Goal: Task Accomplishment & Management: Manage account settings

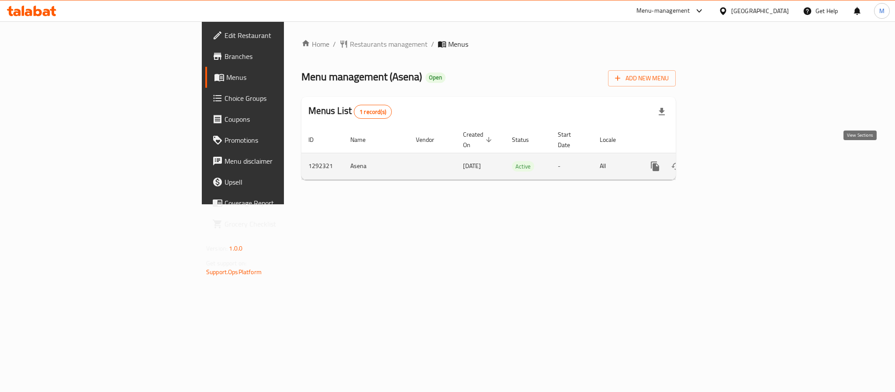
click at [723, 161] on icon "enhanced table" at bounding box center [718, 166] width 10 height 10
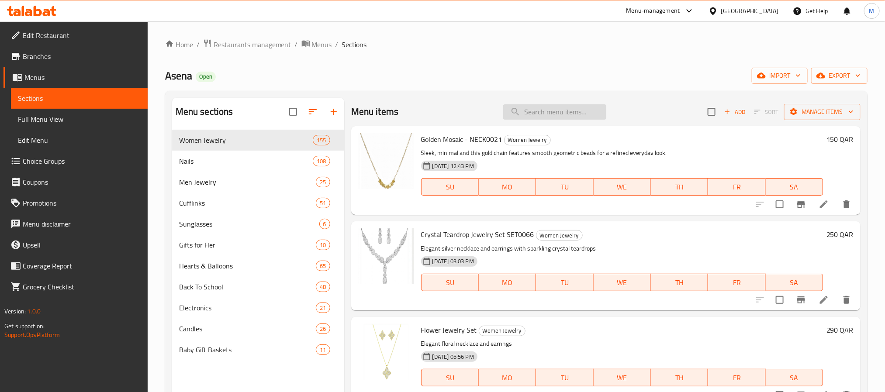
click at [536, 106] on input "search" at bounding box center [554, 111] width 103 height 15
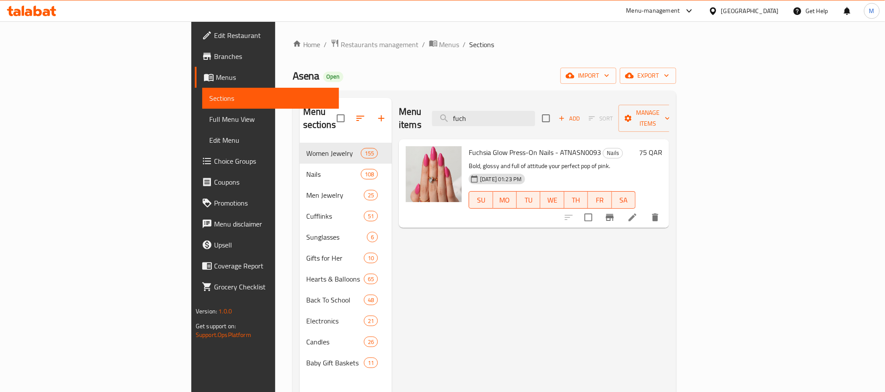
type input "fuch"
click at [214, 55] on span "Branches" at bounding box center [273, 56] width 118 height 10
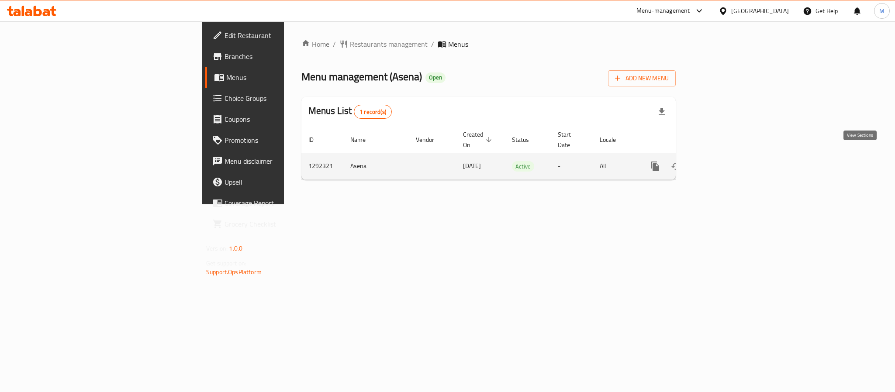
click at [723, 161] on icon "enhanced table" at bounding box center [718, 166] width 10 height 10
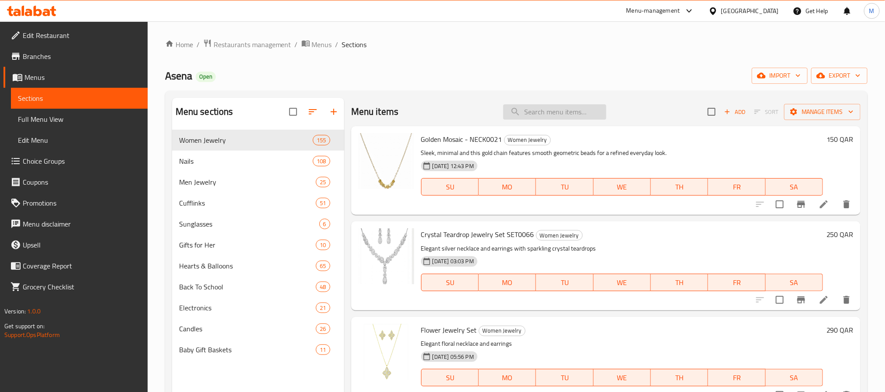
click at [556, 109] on input "search" at bounding box center [554, 111] width 103 height 15
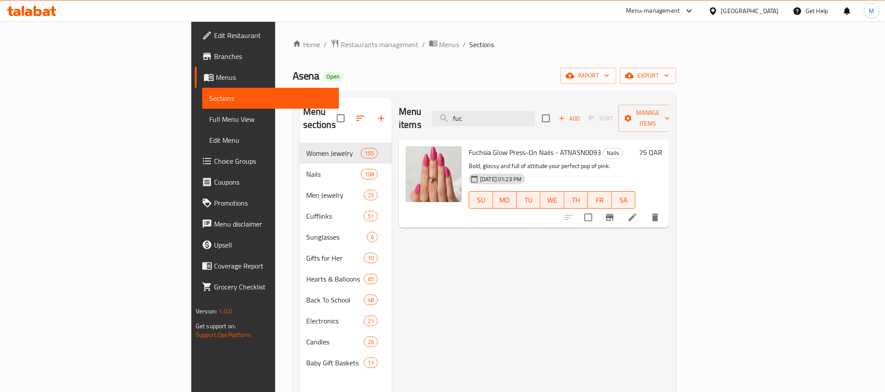
type input "fuc"
drag, startPoint x: 434, startPoint y: 156, endPoint x: 428, endPoint y: 173, distance: 18.4
click at [469, 161] on p "Bold, glossy and full of attitude your perfect pop of pink." at bounding box center [552, 166] width 167 height 11
click at [638, 212] on icon at bounding box center [632, 217] width 10 height 10
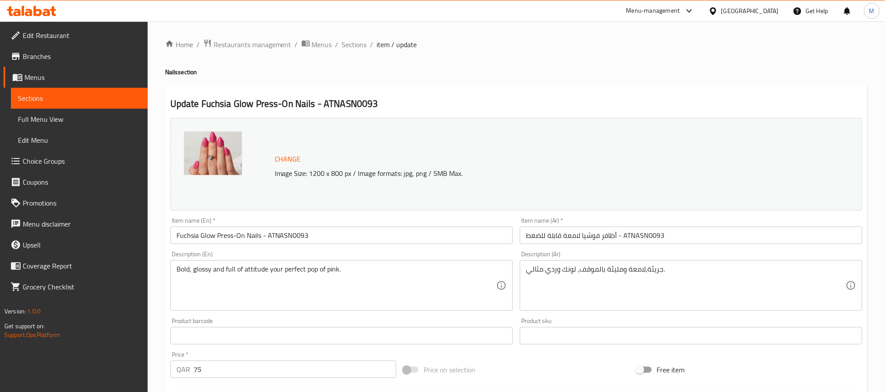
drag, startPoint x: 360, startPoint y: 42, endPoint x: 360, endPoint y: 36, distance: 6.6
click at [360, 42] on span "Sections" at bounding box center [354, 44] width 25 height 10
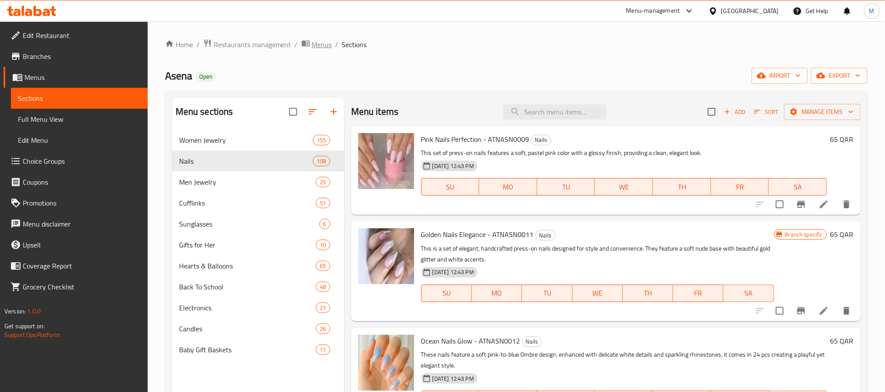
click at [320, 42] on span "Menus" at bounding box center [322, 44] width 20 height 10
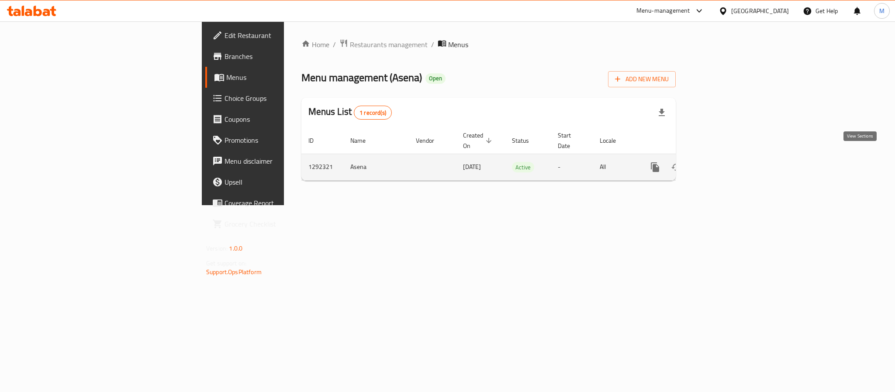
click at [723, 162] on icon "enhanced table" at bounding box center [718, 167] width 10 height 10
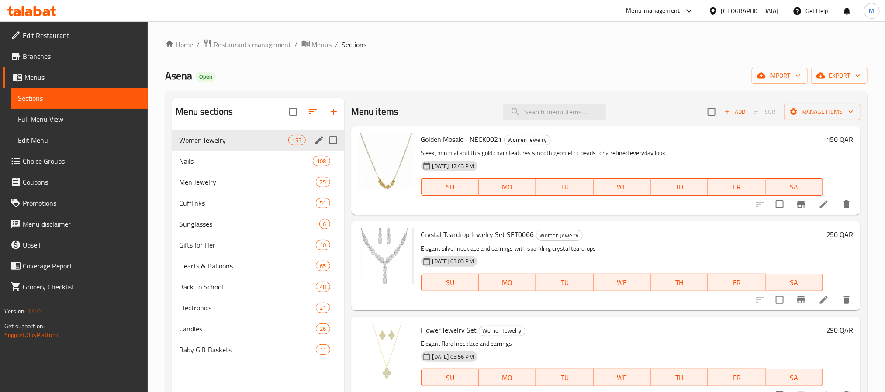
click at [221, 148] on div "Women Jewelry 155" at bounding box center [258, 140] width 172 height 21
click at [219, 156] on span "Nails" at bounding box center [234, 161] width 110 height 10
click at [208, 178] on span "Men Jewelry" at bounding box center [247, 182] width 137 height 10
